Goal: Communication & Community: Participate in discussion

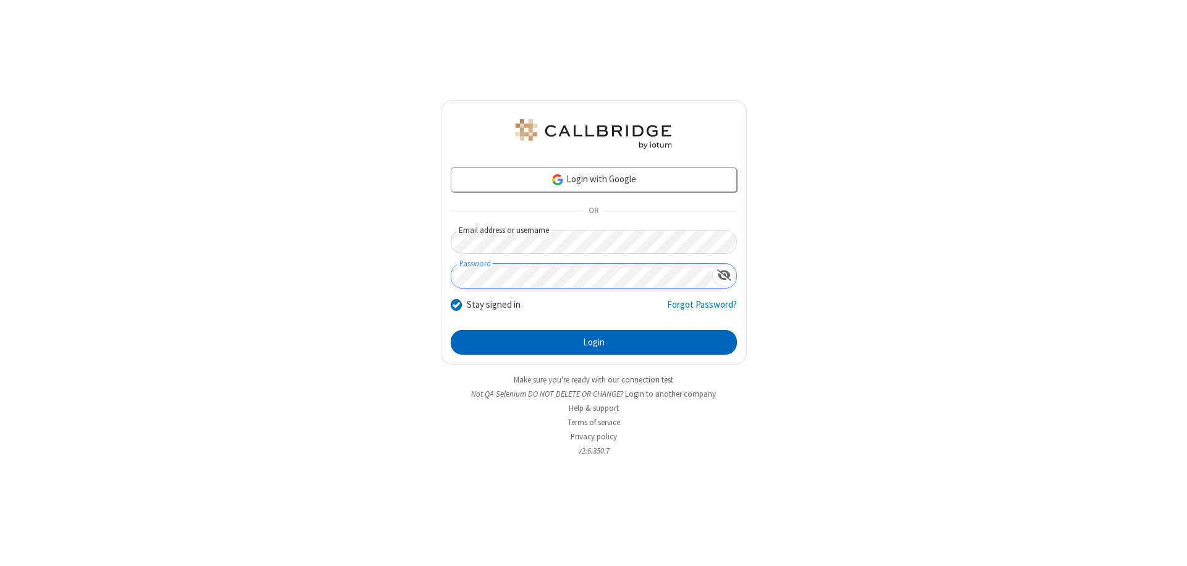
click at [594, 343] on button "Login" at bounding box center [594, 342] width 286 height 25
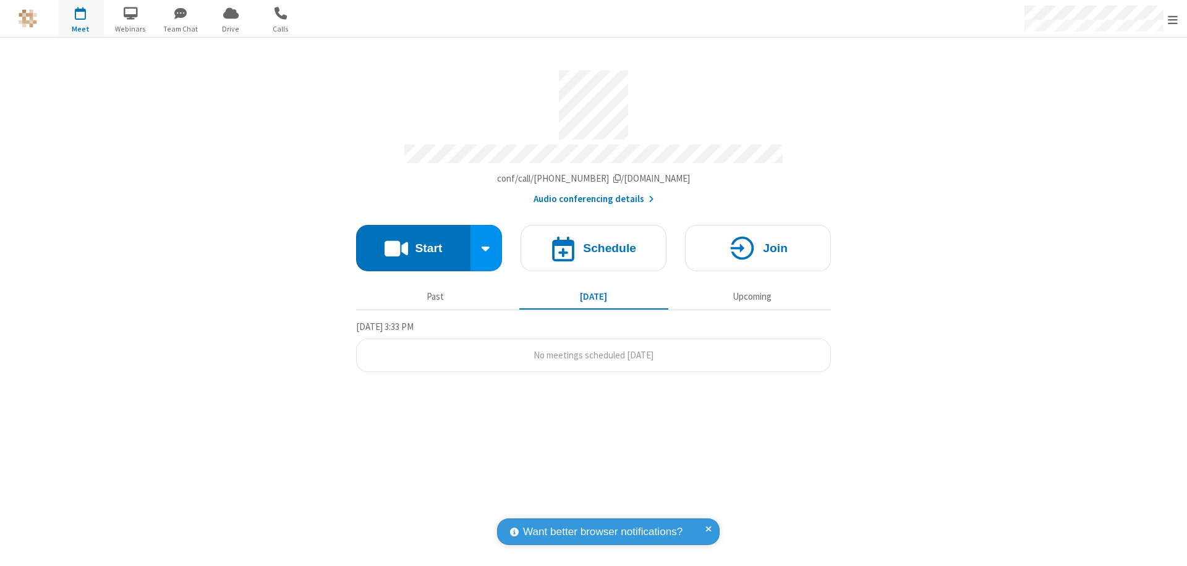
click at [413, 242] on button "Start" at bounding box center [413, 248] width 114 height 46
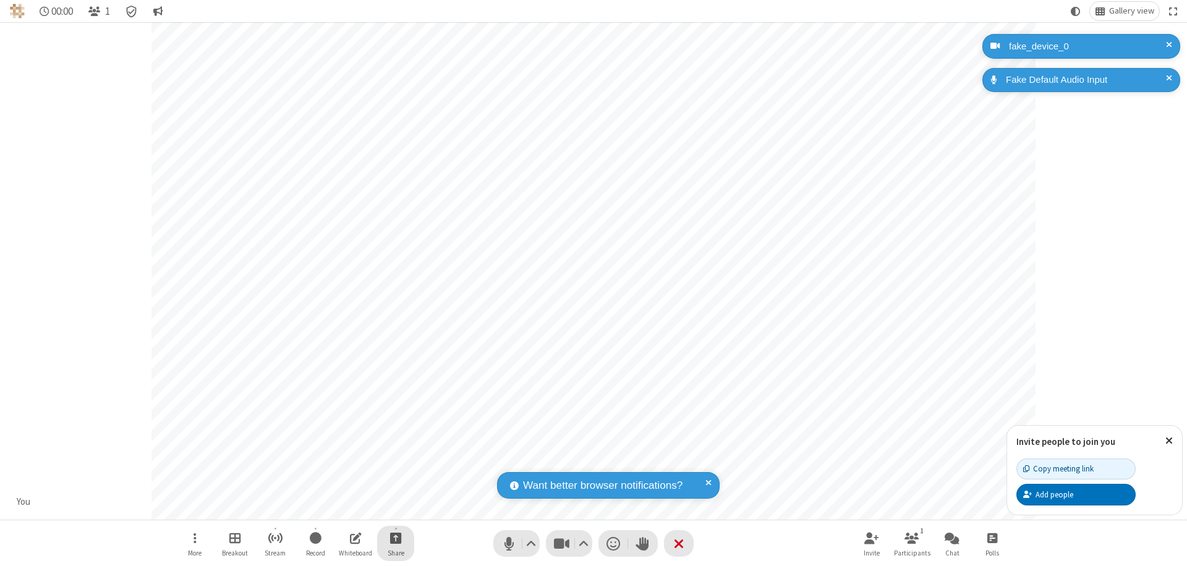
click at [396, 538] on span "Start sharing" at bounding box center [396, 538] width 12 height 15
click at [346, 508] on span "Share my screen" at bounding box center [346, 509] width 14 height 11
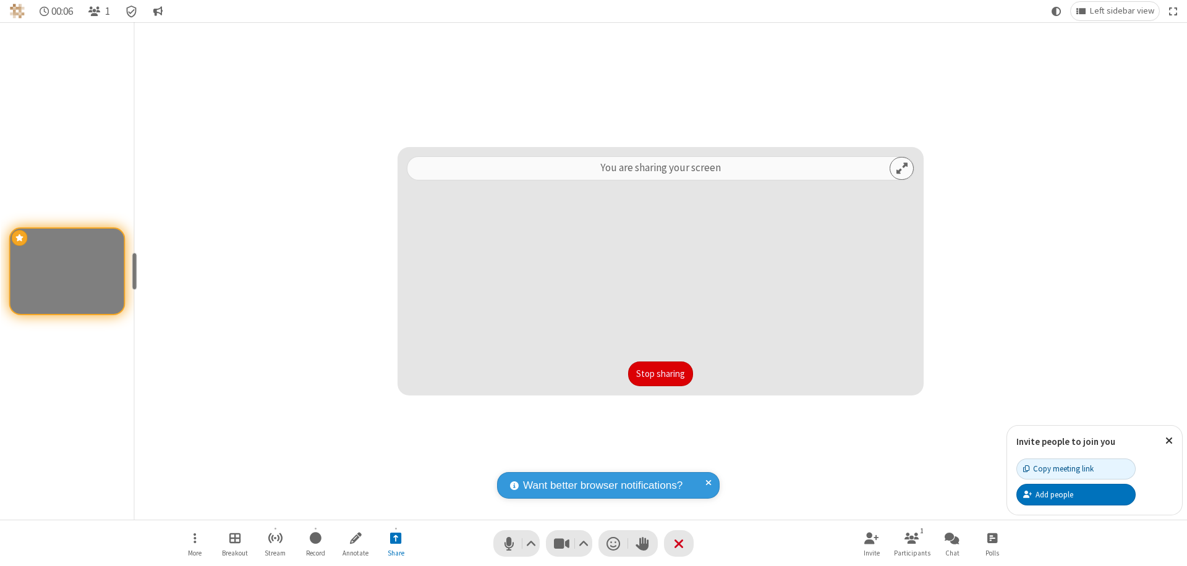
click at [660, 374] on button "Stop sharing" at bounding box center [660, 374] width 65 height 25
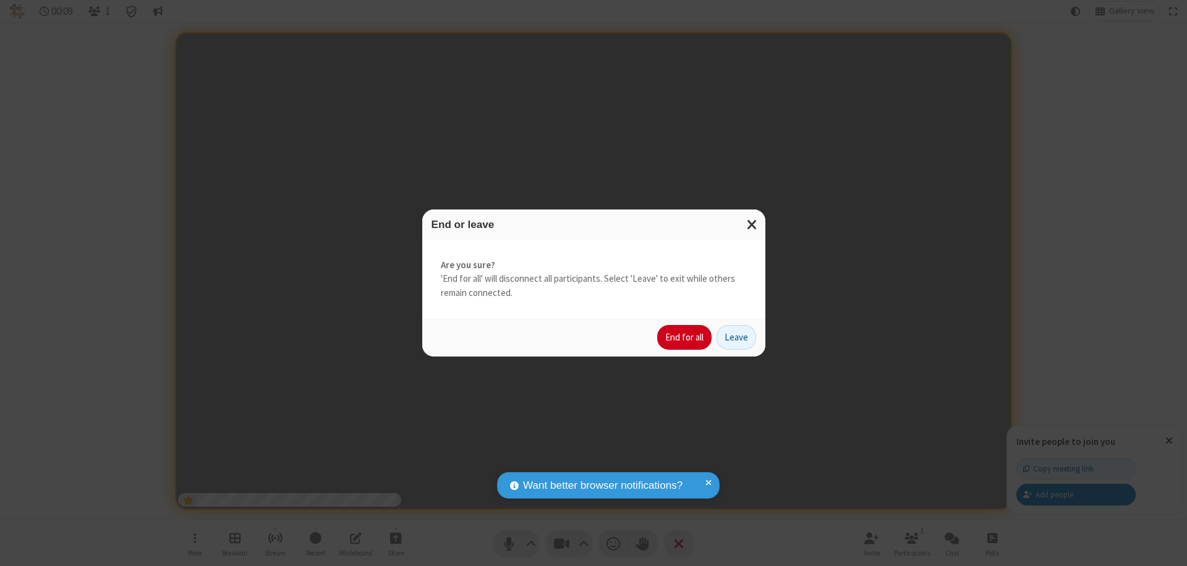
click at [685, 338] on button "End for all" at bounding box center [684, 337] width 54 height 25
